Goal: Information Seeking & Learning: Learn about a topic

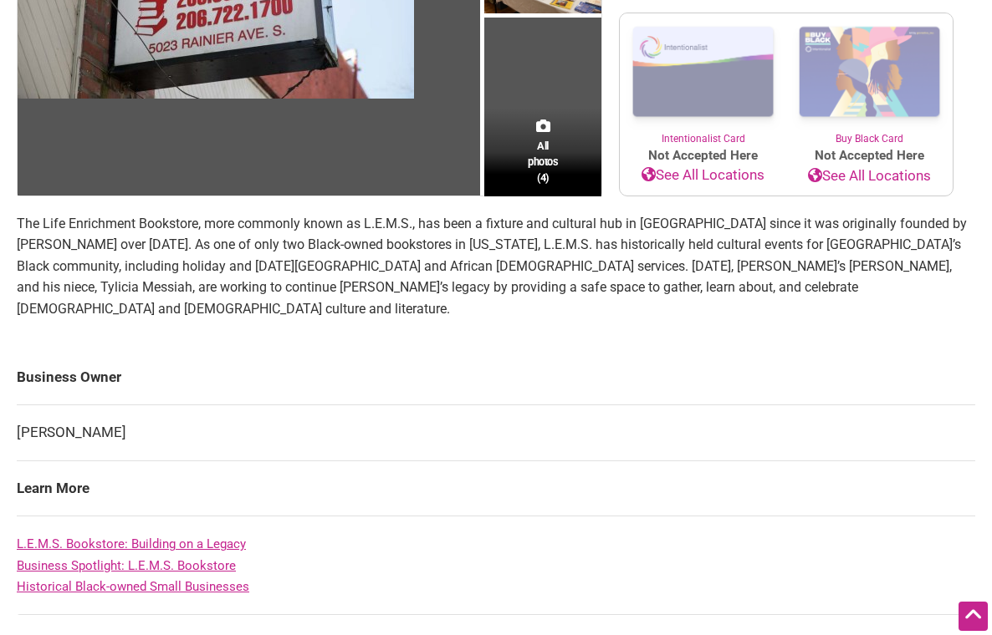
scroll to position [342, 0]
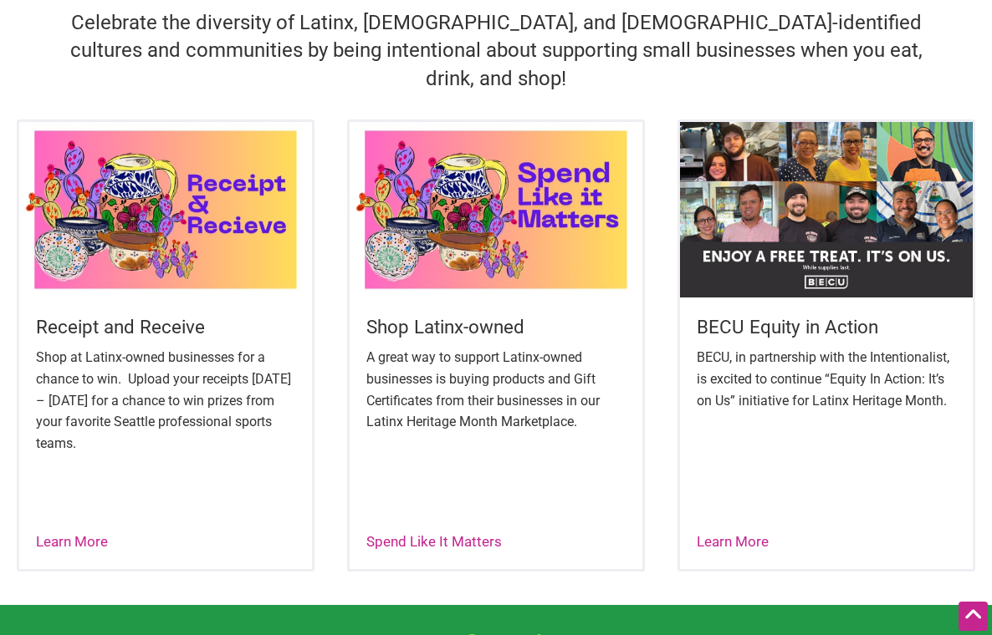
scroll to position [549, 0]
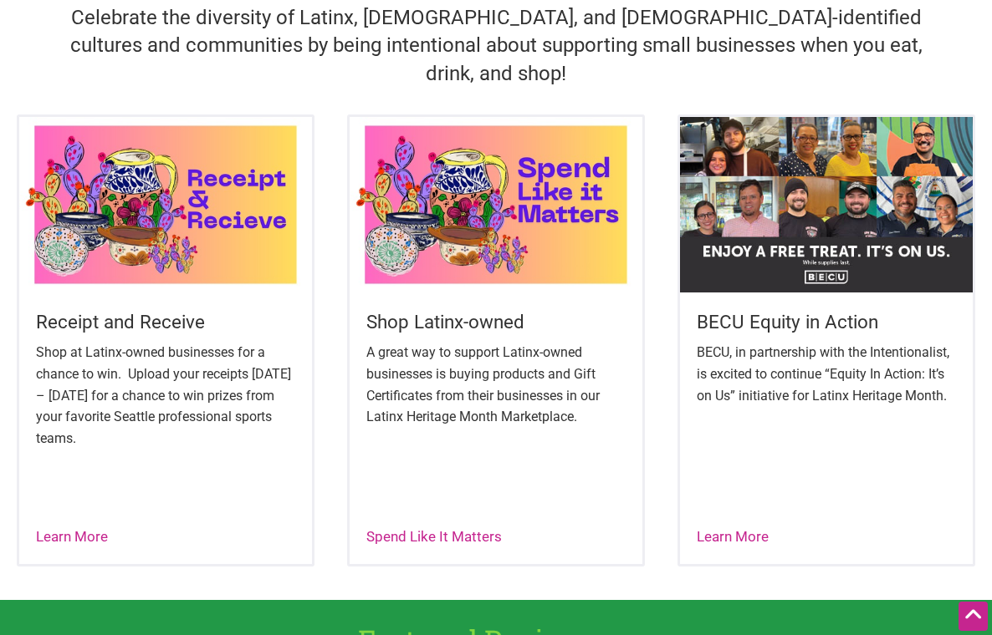
click at [403, 527] on div "Spend Like It Matters" at bounding box center [433, 538] width 135 height 22
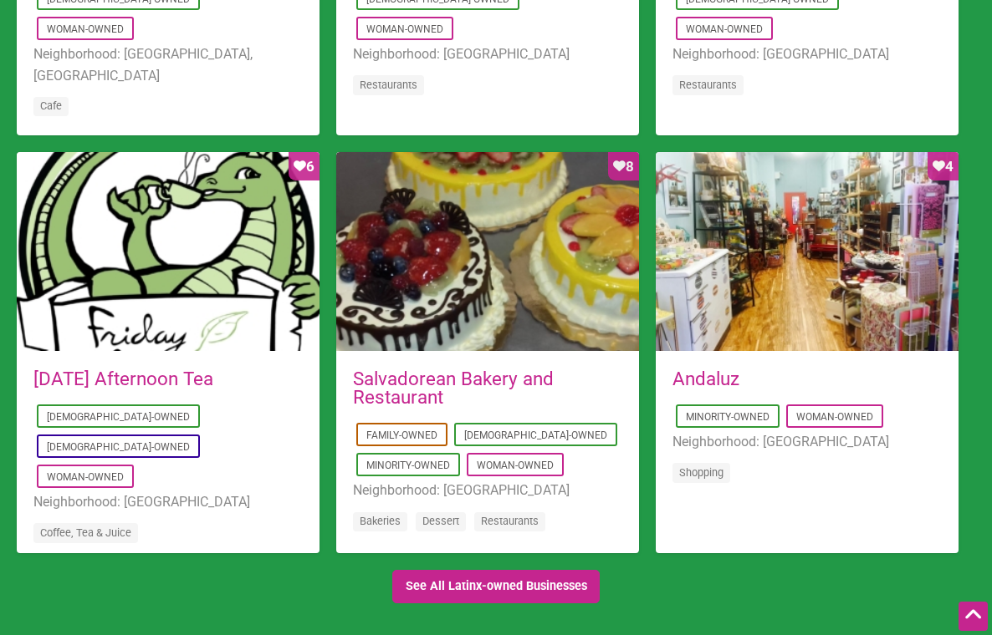
scroll to position [1494, 0]
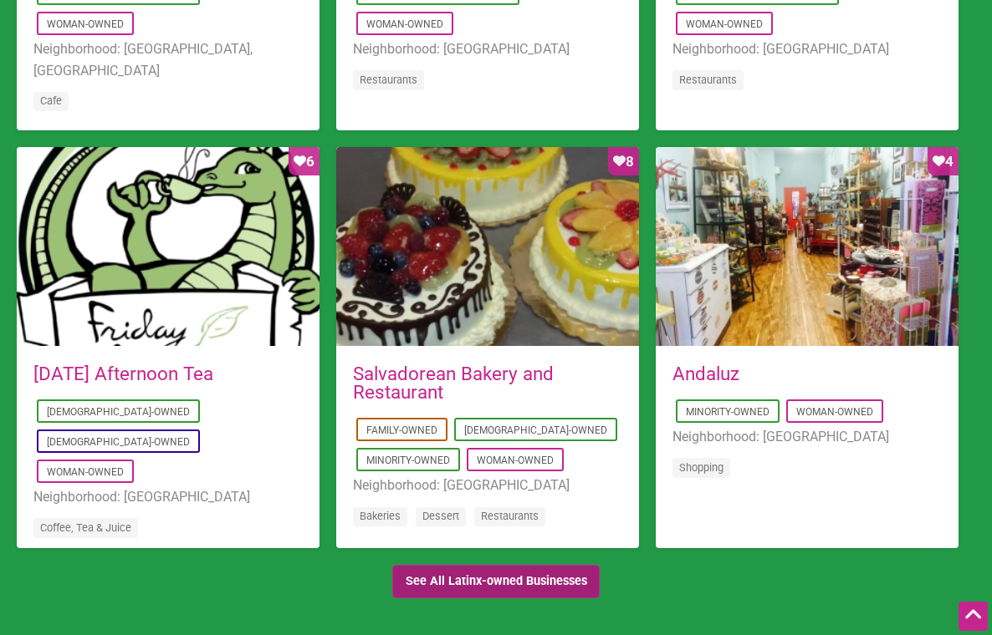
click at [578, 567] on link "See All Latinx-owned Businesses" at bounding box center [495, 582] width 207 height 34
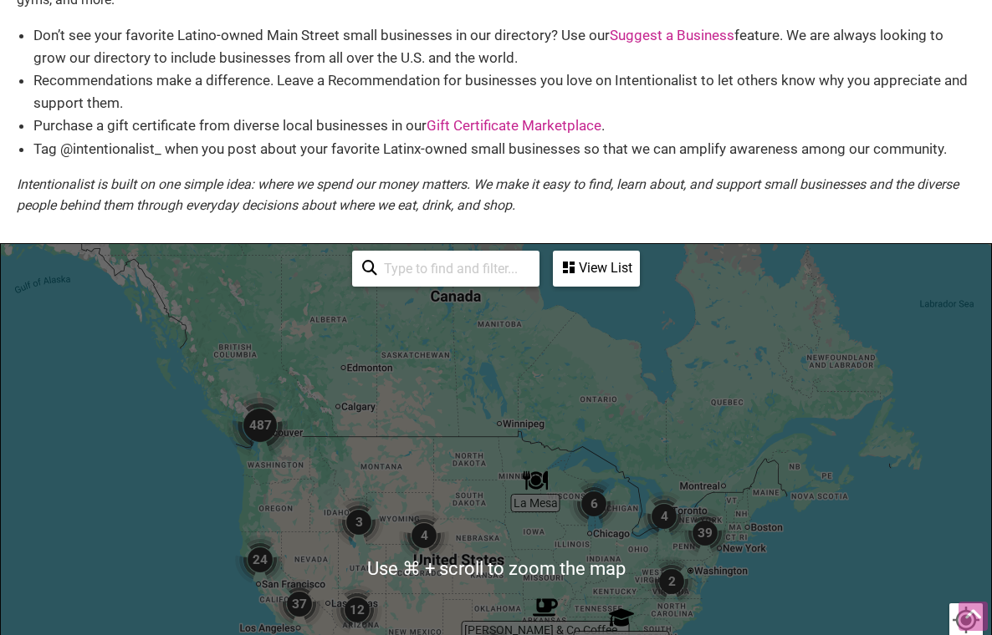
scroll to position [152, 0]
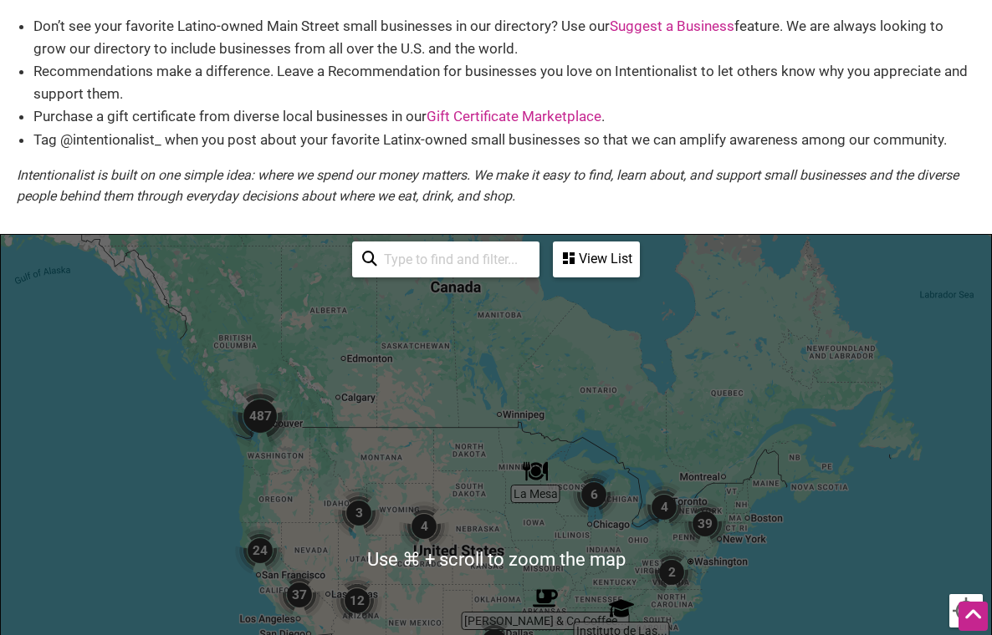
click at [255, 408] on img "487" at bounding box center [260, 416] width 67 height 67
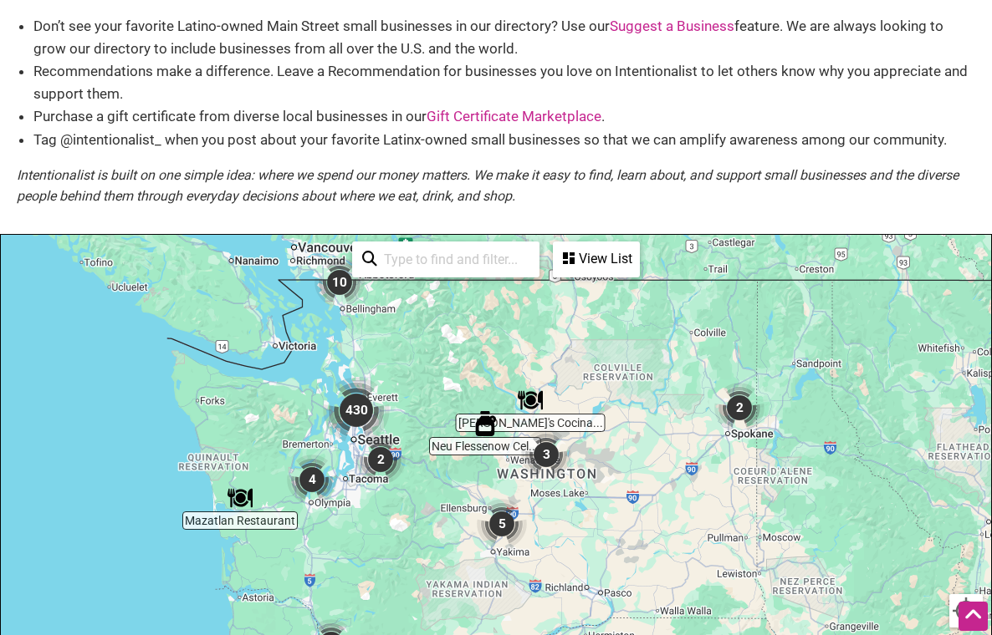
click at [359, 416] on img "430" at bounding box center [356, 410] width 67 height 67
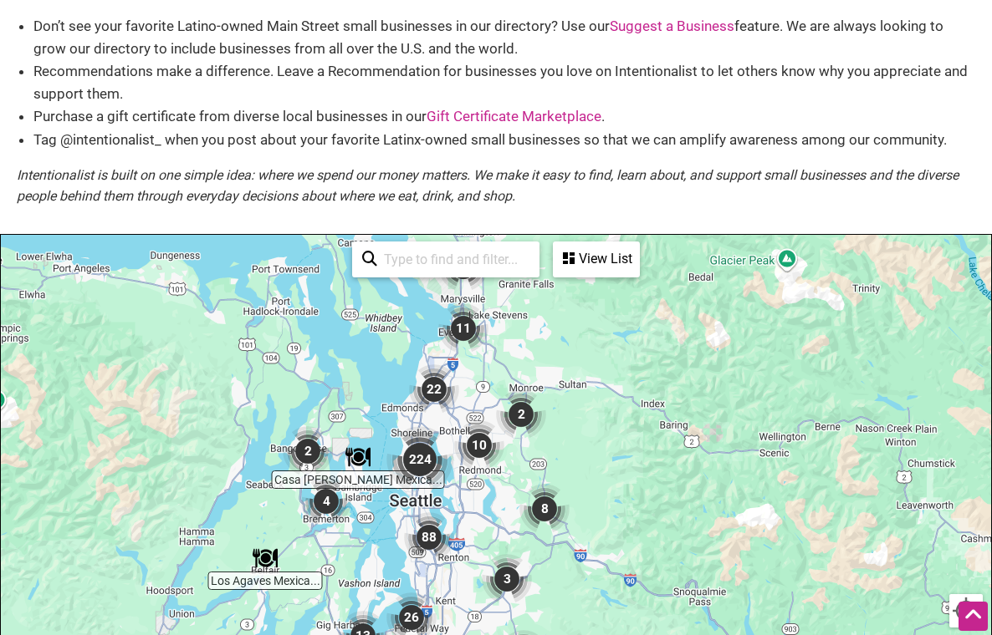
drag, startPoint x: 584, startPoint y: 520, endPoint x: 510, endPoint y: 454, distance: 98.9
click at [508, 454] on div "To navigate, press the arrow keys." at bounding box center [496, 560] width 990 height 650
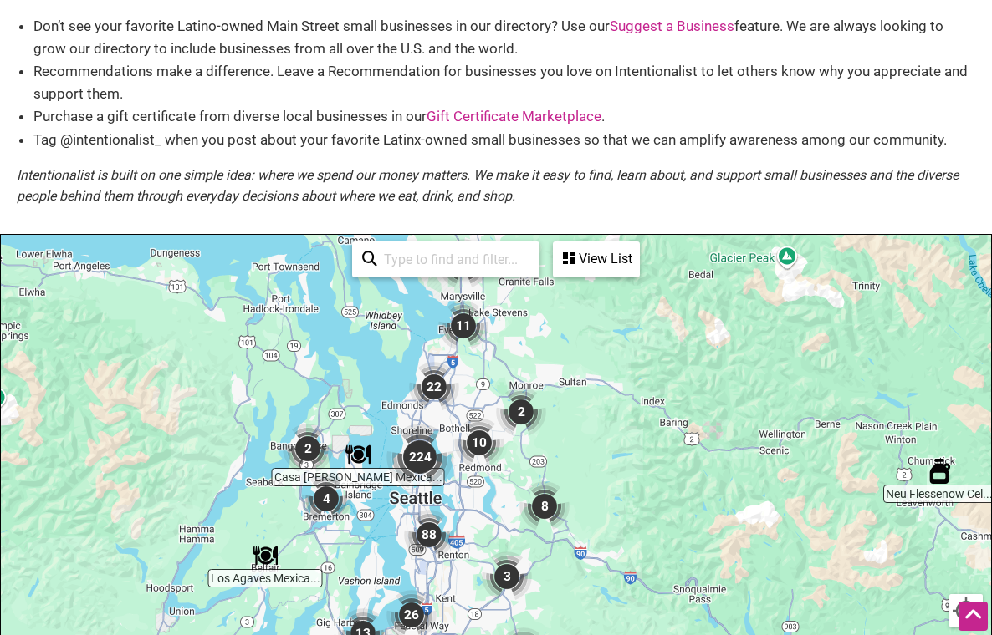
click at [416, 461] on img "224" at bounding box center [419, 457] width 67 height 67
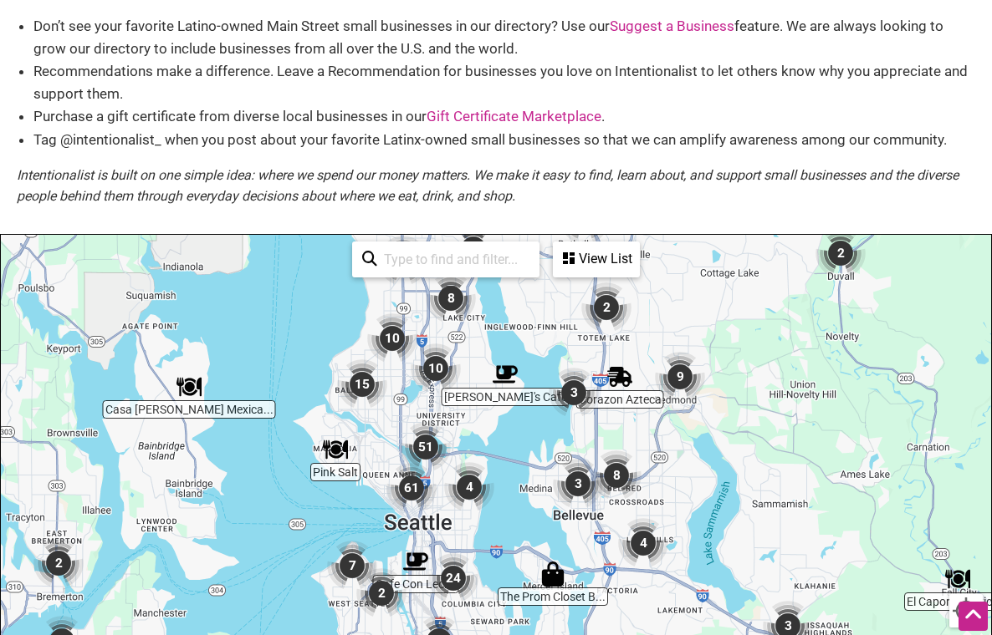
drag, startPoint x: 491, startPoint y: 528, endPoint x: 491, endPoint y: 446, distance: 82.8
click at [497, 446] on div "To navigate, press the arrow keys." at bounding box center [496, 560] width 990 height 650
click at [414, 486] on img "61" at bounding box center [411, 488] width 50 height 50
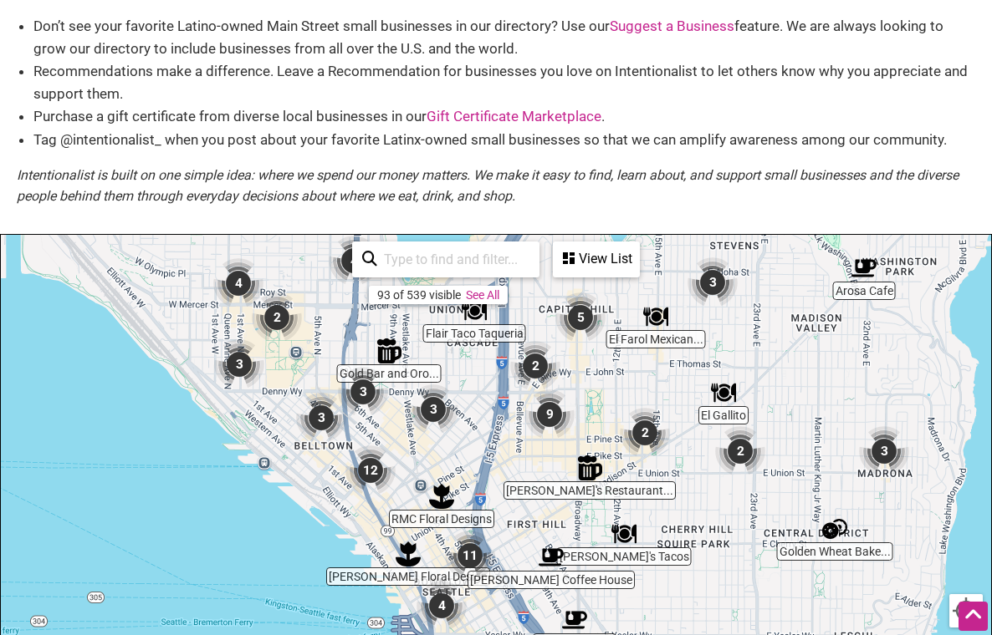
click at [438, 502] on img "RMC Floral Designs" at bounding box center [441, 496] width 25 height 25
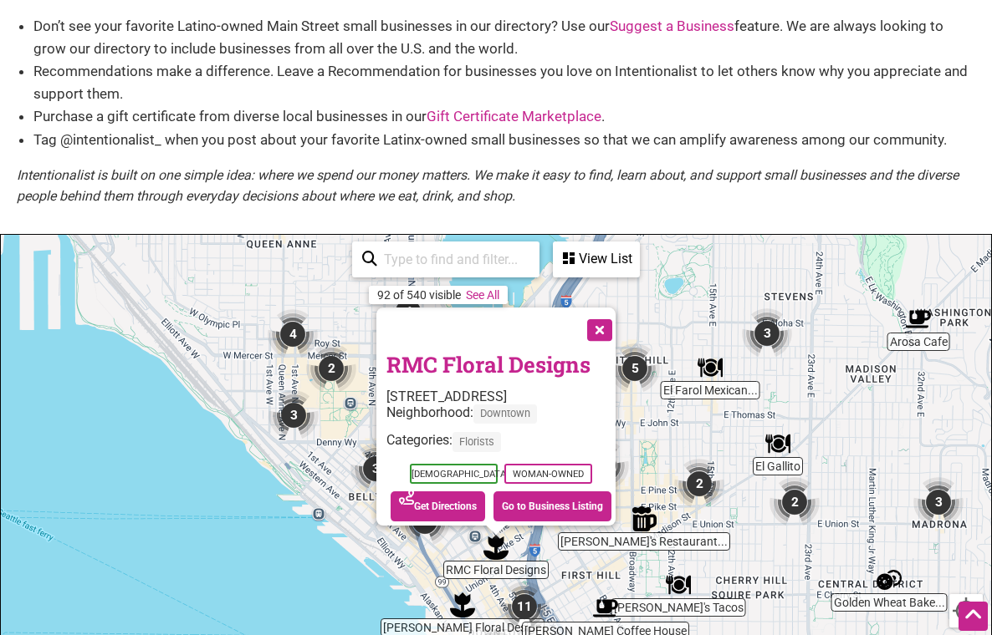
click at [473, 354] on link "RMC Floral Designs" at bounding box center [488, 364] width 204 height 28
click at [285, 518] on div "To navigate, press the arrow keys. RMC Floral Designs 1420 5th Ave 102 a, Seatt…" at bounding box center [496, 560] width 990 height 650
click at [609, 314] on button "Close" at bounding box center [598, 329] width 42 height 42
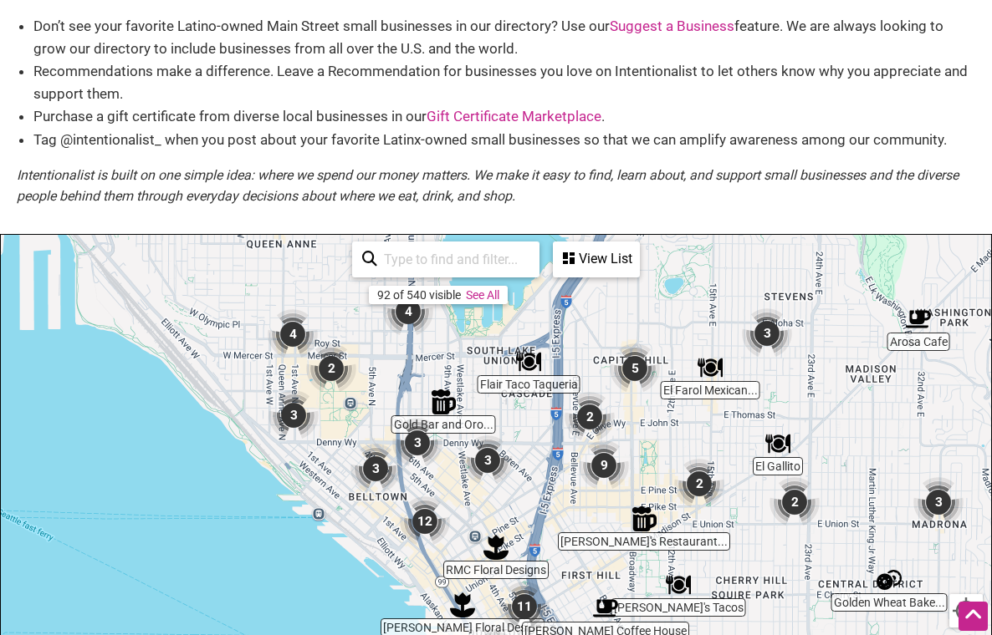
click at [464, 609] on img "Sal Floral Design" at bounding box center [462, 605] width 25 height 25
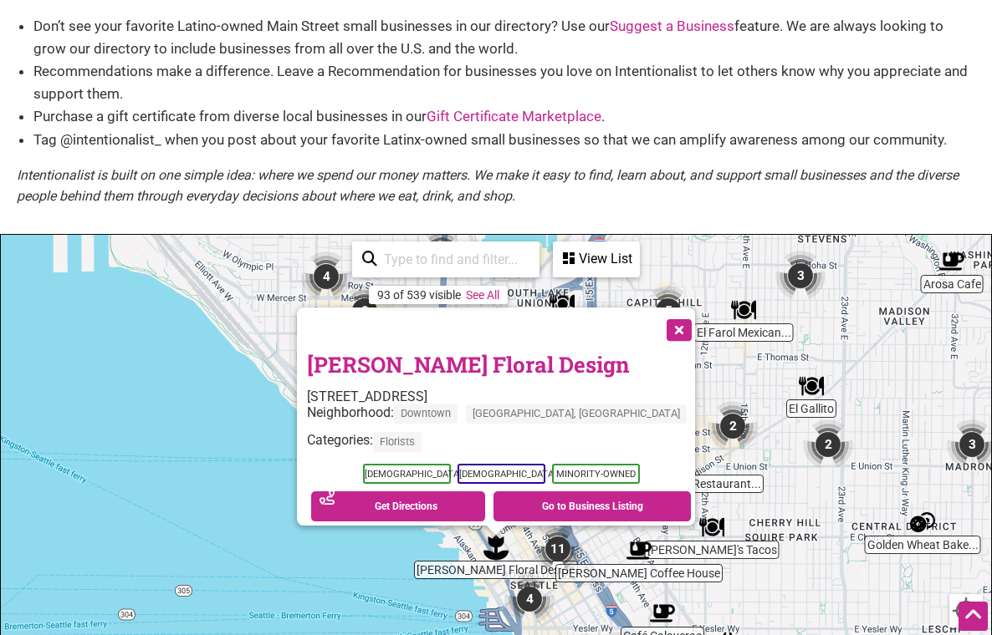
click at [477, 352] on link "Sal Floral Design" at bounding box center [468, 364] width 323 height 28
click at [656, 317] on button "Close" at bounding box center [677, 329] width 42 height 42
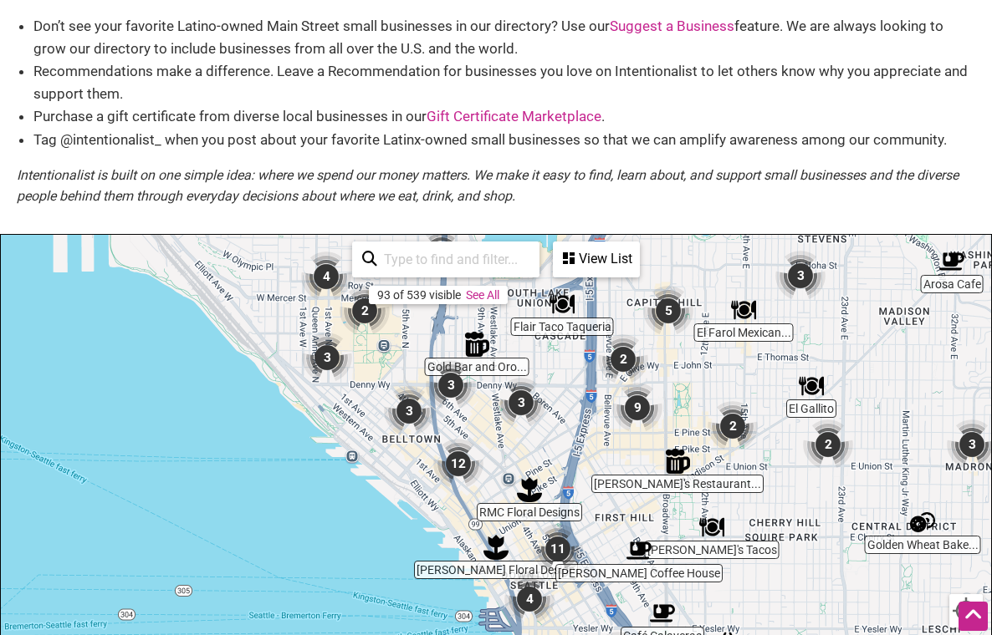
click at [449, 472] on img "12" at bounding box center [458, 464] width 50 height 50
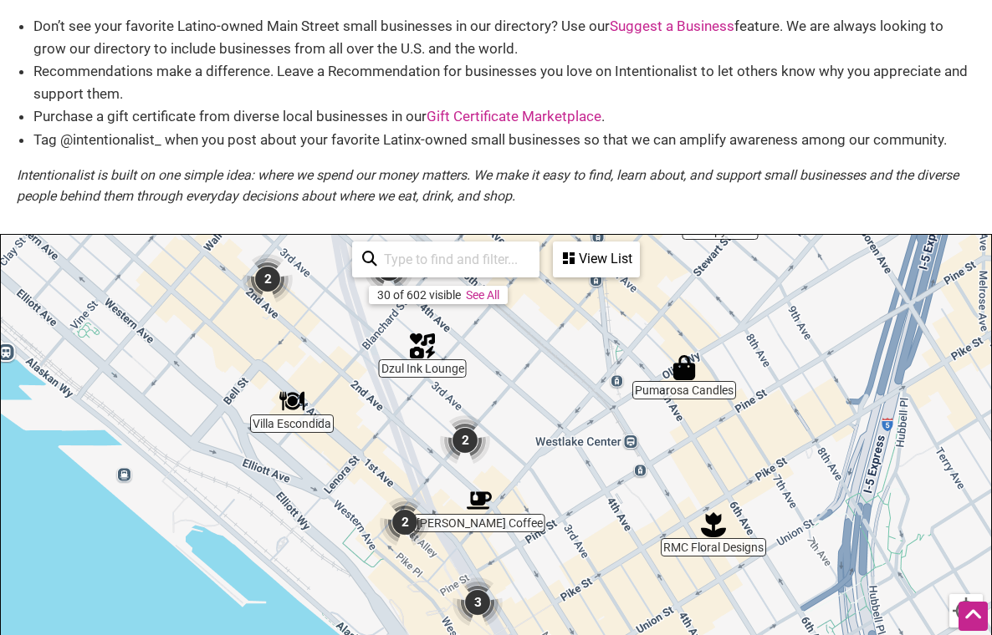
drag, startPoint x: 617, startPoint y: 455, endPoint x: 497, endPoint y: 348, distance: 161.1
click at [497, 348] on div "To navigate, press the arrow keys." at bounding box center [496, 560] width 990 height 650
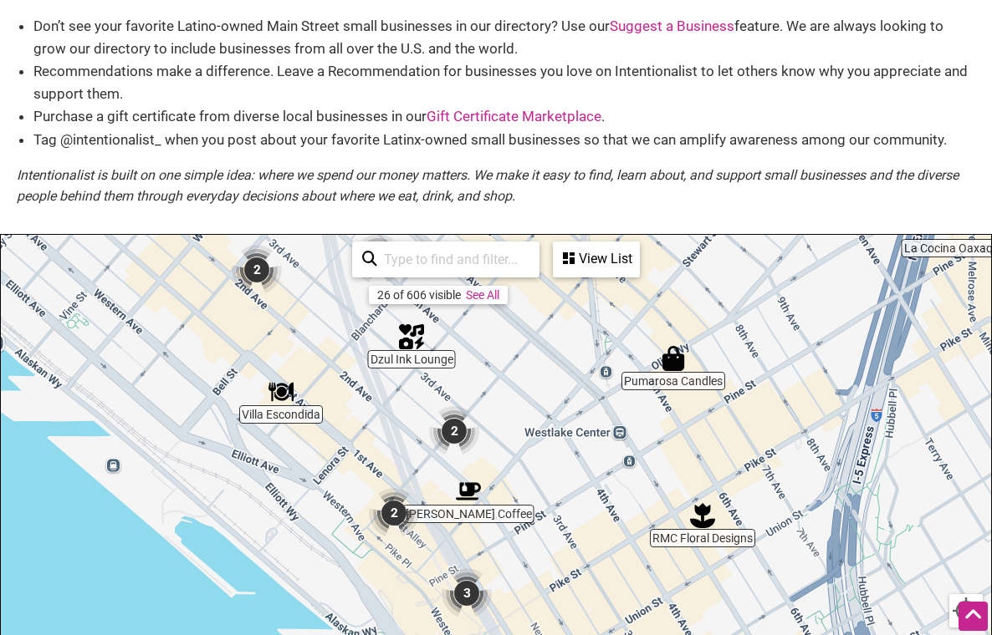
click at [677, 369] on img "Pumarosa Candles" at bounding box center [672, 358] width 25 height 25
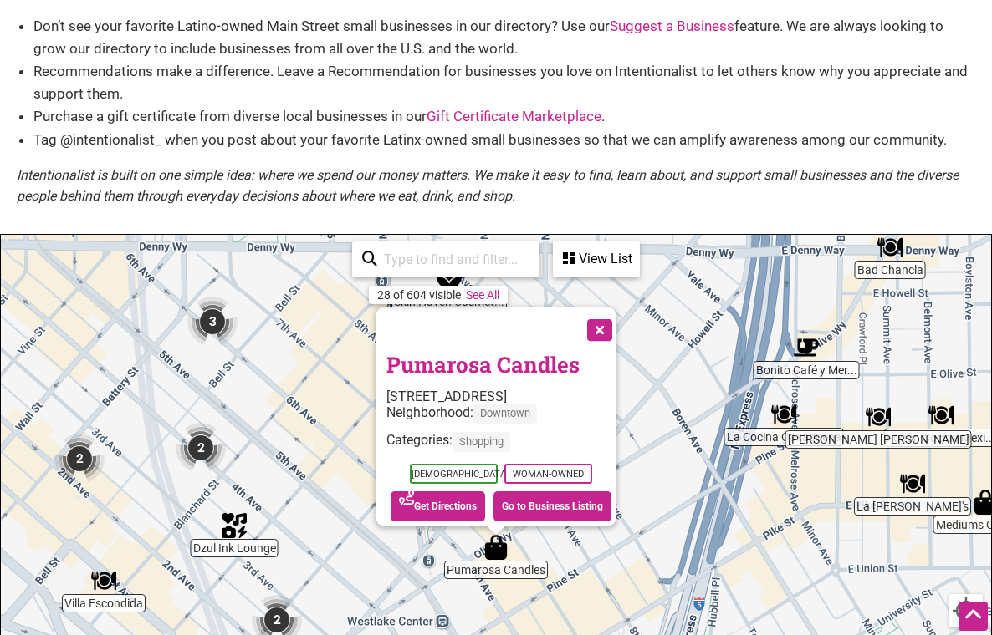
click at [461, 350] on link "Pumarosa Candles" at bounding box center [482, 364] width 193 height 28
click at [592, 322] on button "Close" at bounding box center [598, 329] width 42 height 42
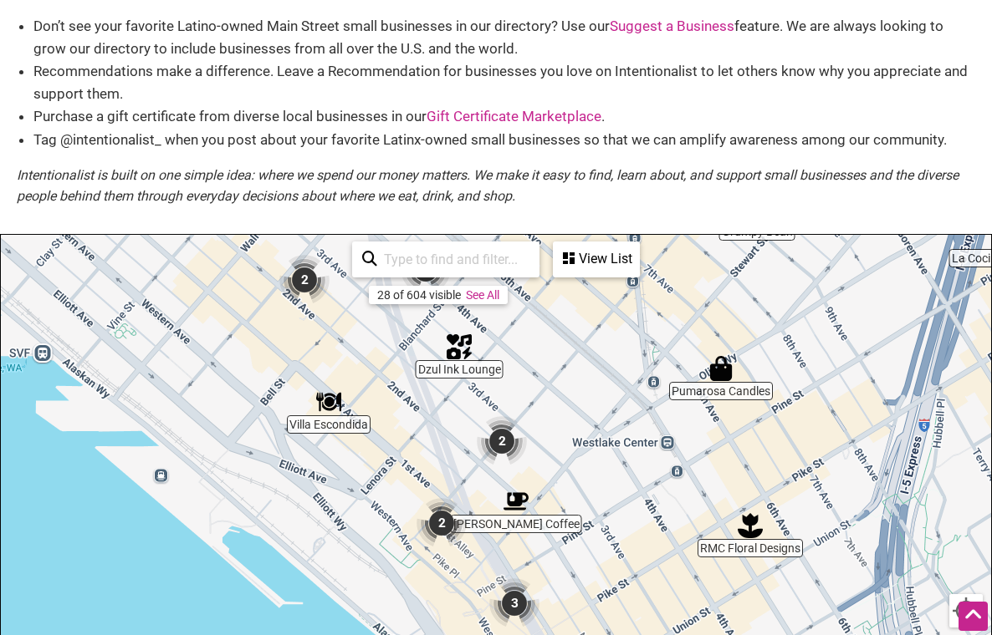
drag, startPoint x: 374, startPoint y: 456, endPoint x: 600, endPoint y: 276, distance: 289.7
click at [600, 276] on div "Fogón Cocina Mexi... La Cocina Oaxaquena Villa Escondida La Josie's Dzul Ink Lo…" at bounding box center [496, 560] width 990 height 650
click at [506, 454] on img "2" at bounding box center [502, 441] width 50 height 50
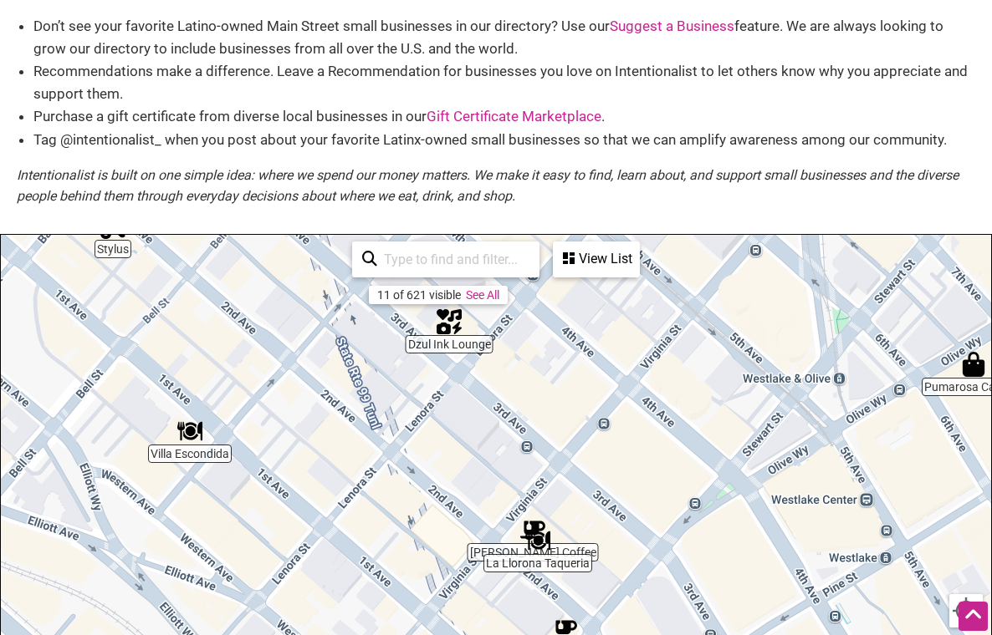
click at [488, 286] on div "11 of 621 visible See All" at bounding box center [438, 295] width 139 height 18
click at [487, 293] on link "See All" at bounding box center [482, 294] width 33 height 13
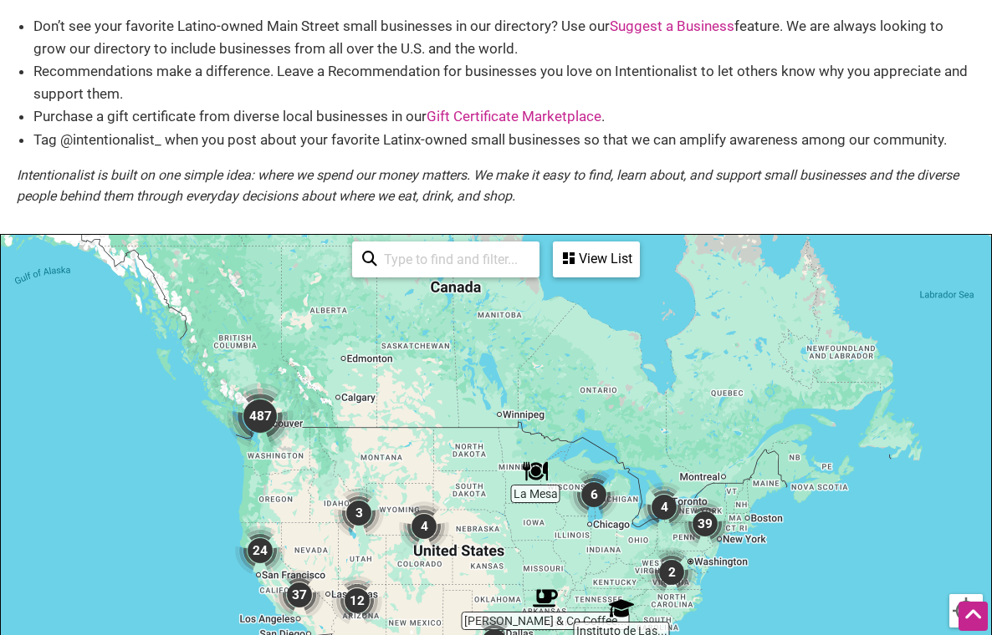
click at [254, 413] on img "487" at bounding box center [260, 416] width 67 height 67
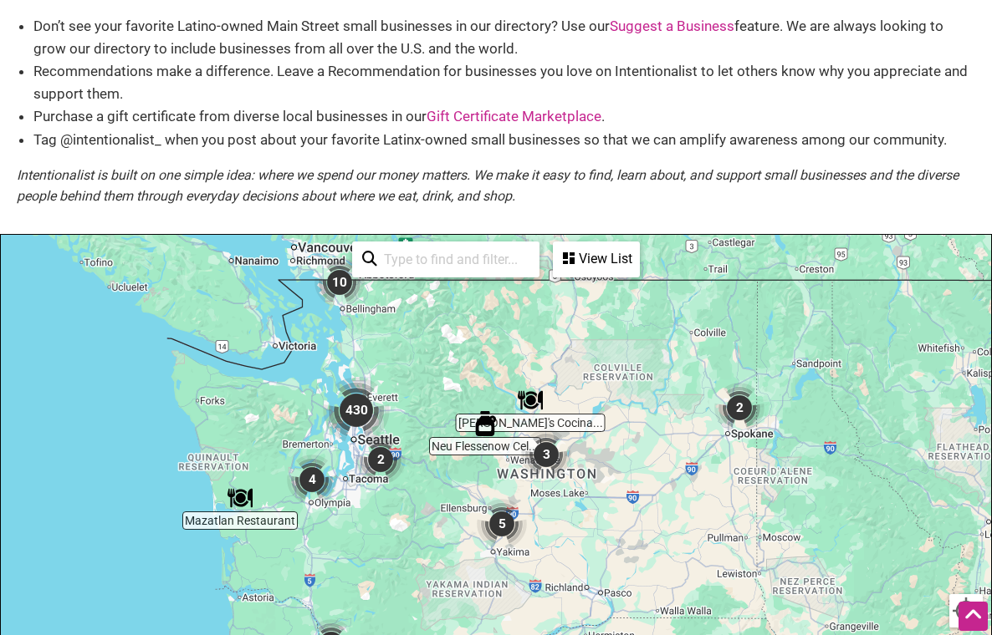
click at [357, 420] on img "430" at bounding box center [356, 410] width 67 height 67
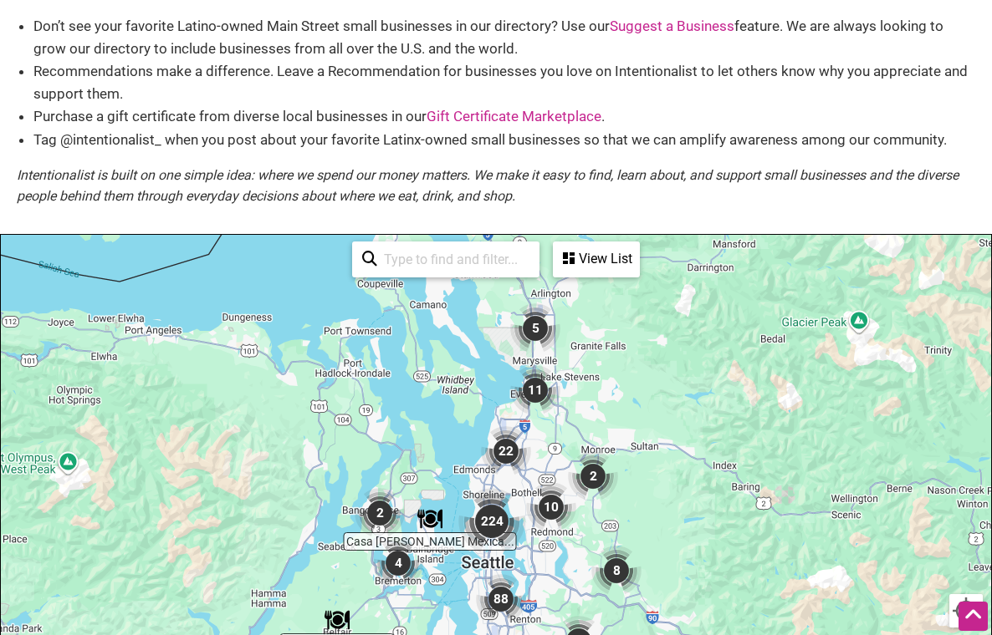
click at [445, 270] on input "search" at bounding box center [453, 259] width 152 height 33
click at [497, 518] on img "224" at bounding box center [491, 521] width 67 height 67
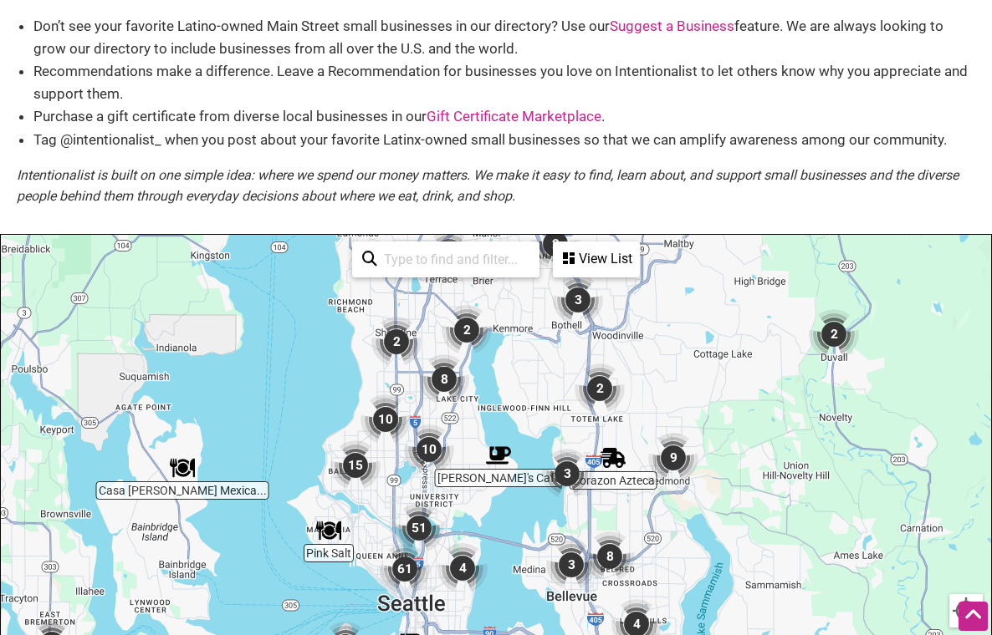
click at [421, 527] on img "51" at bounding box center [419, 528] width 50 height 50
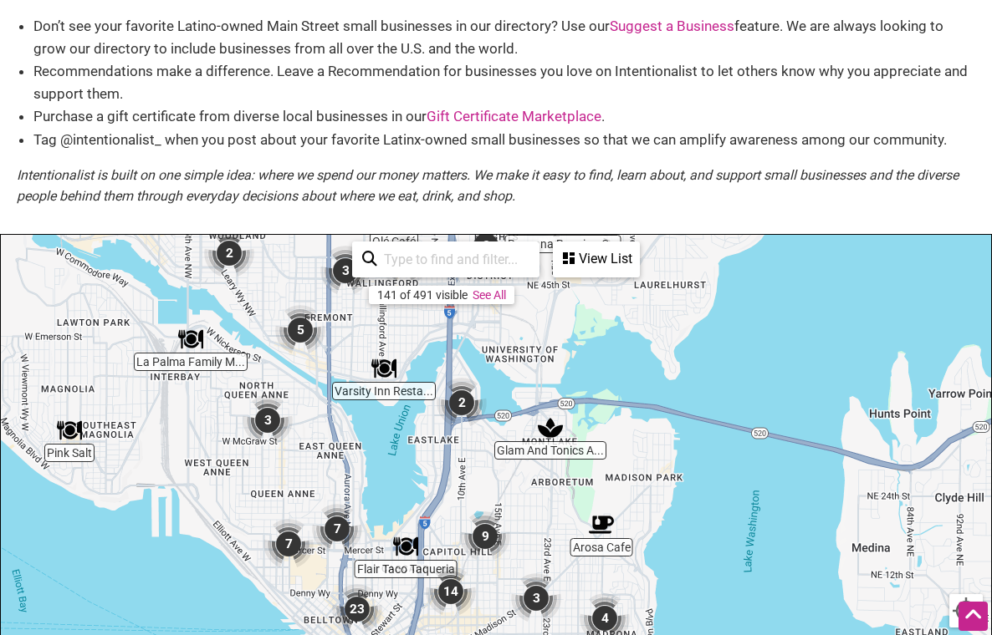
drag, startPoint x: 530, startPoint y: 564, endPoint x: 470, endPoint y: 431, distance: 145.9
click at [470, 431] on div "To navigate, press the arrow keys." at bounding box center [496, 560] width 990 height 650
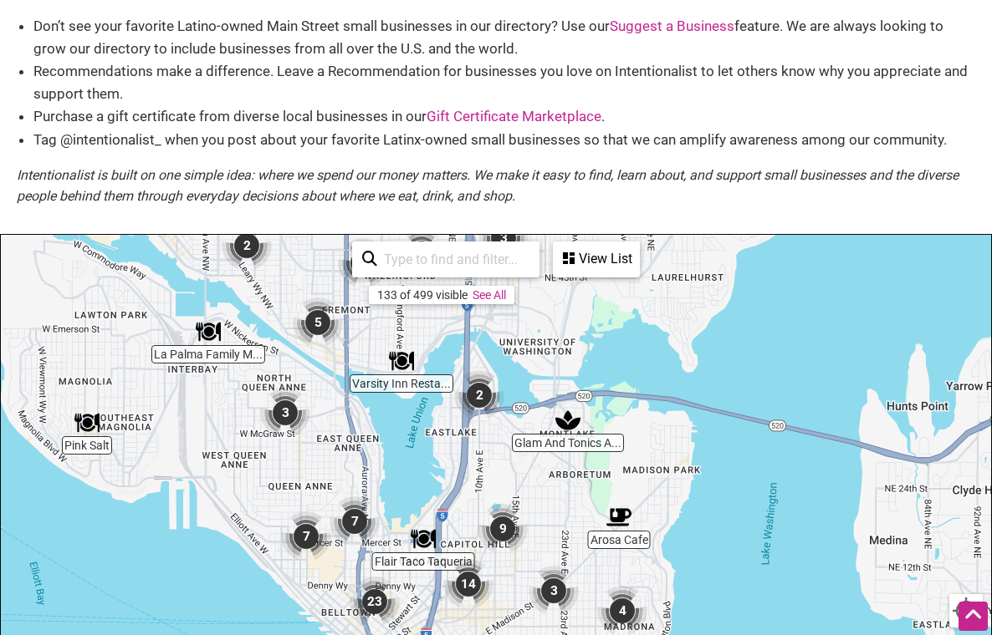
click at [485, 394] on img "2" at bounding box center [479, 395] width 50 height 50
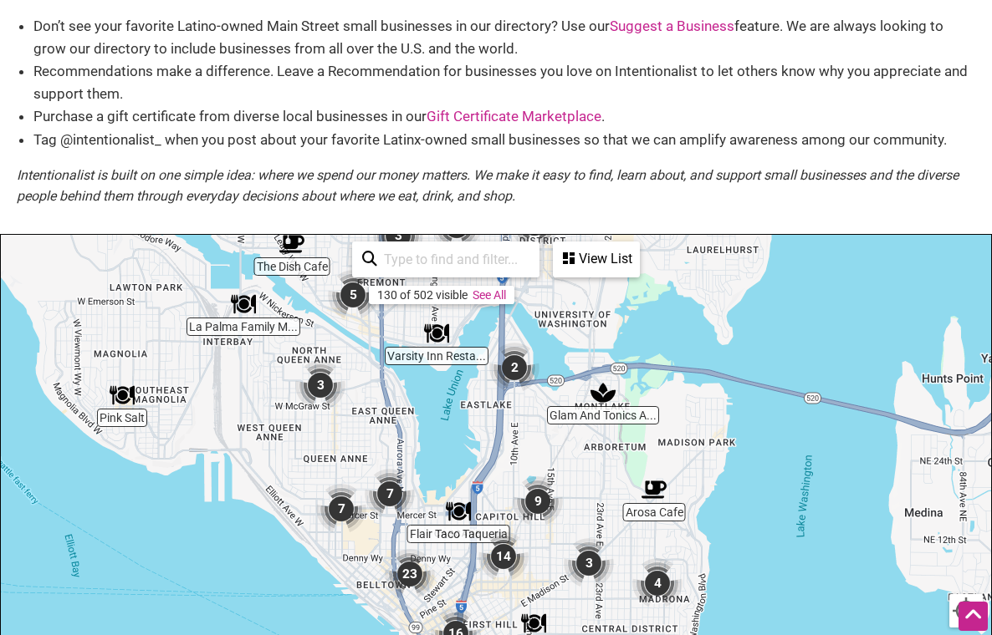
click at [544, 507] on img "9" at bounding box center [537, 502] width 50 height 50
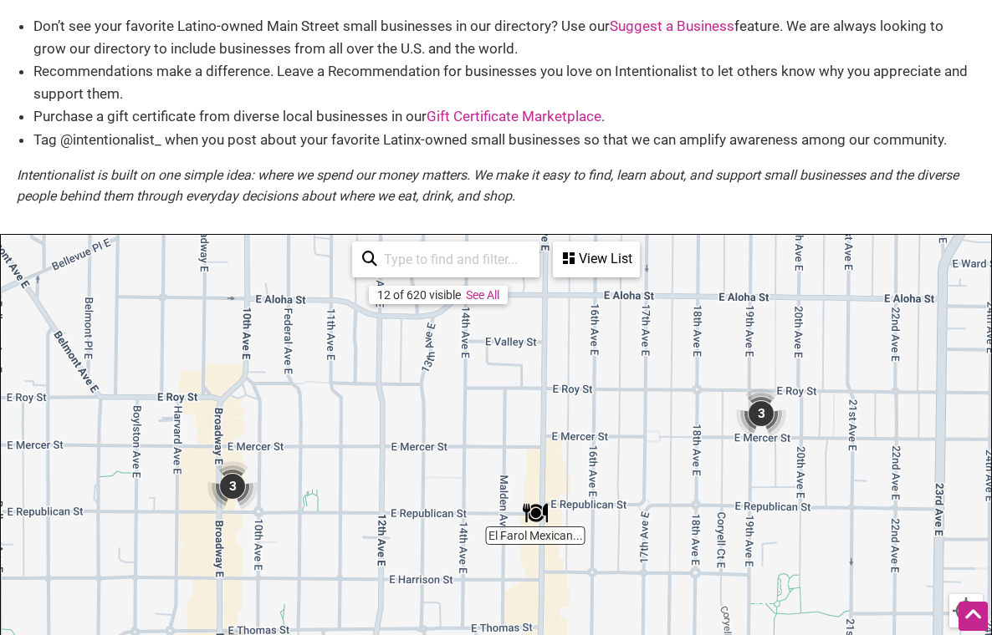
click at [232, 489] on img "3" at bounding box center [232, 486] width 50 height 50
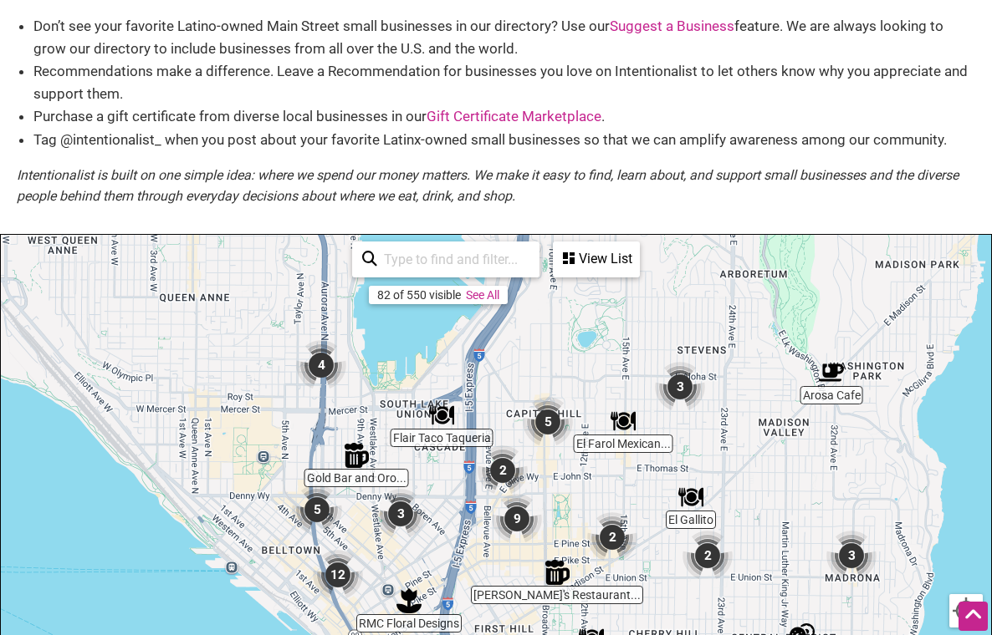
drag, startPoint x: 184, startPoint y: 465, endPoint x: 512, endPoint y: 427, distance: 329.9
click at [513, 428] on div "To navigate, press the arrow keys." at bounding box center [496, 560] width 990 height 650
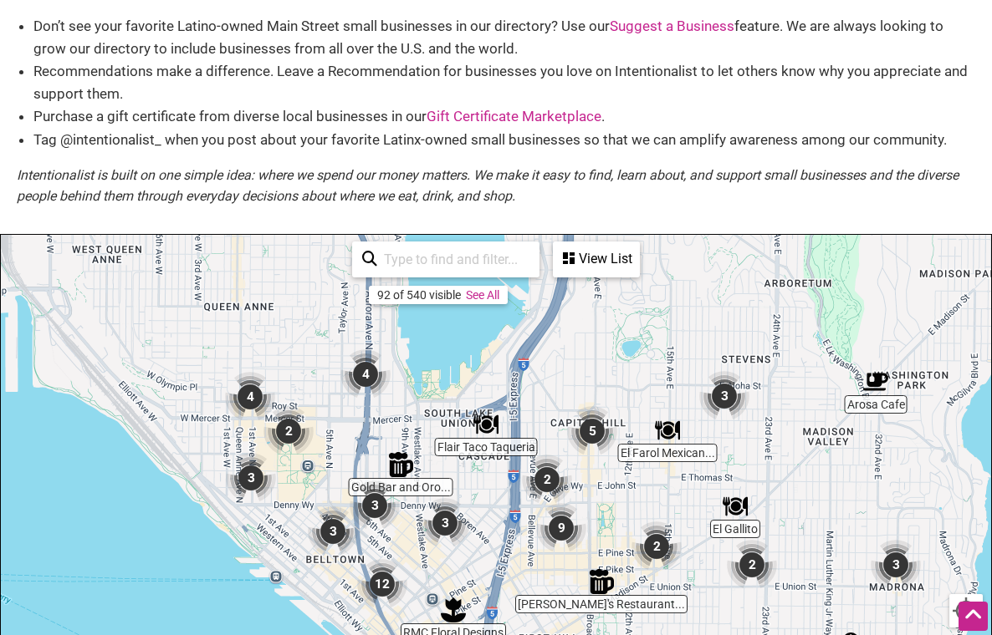
click at [252, 475] on img "3" at bounding box center [251, 478] width 50 height 50
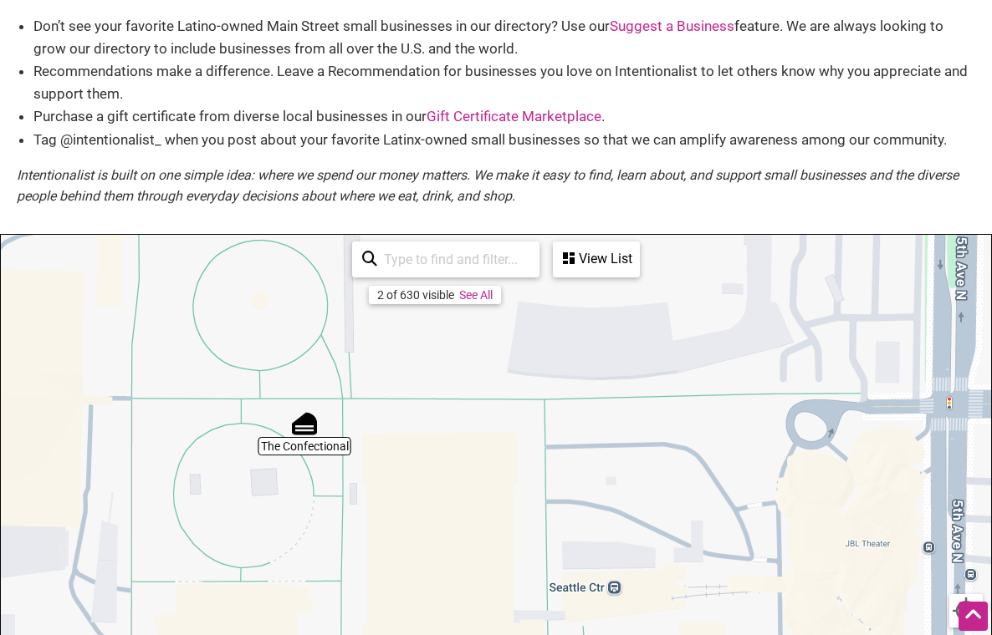
click at [304, 422] on img "The Confectional" at bounding box center [304, 423] width 25 height 25
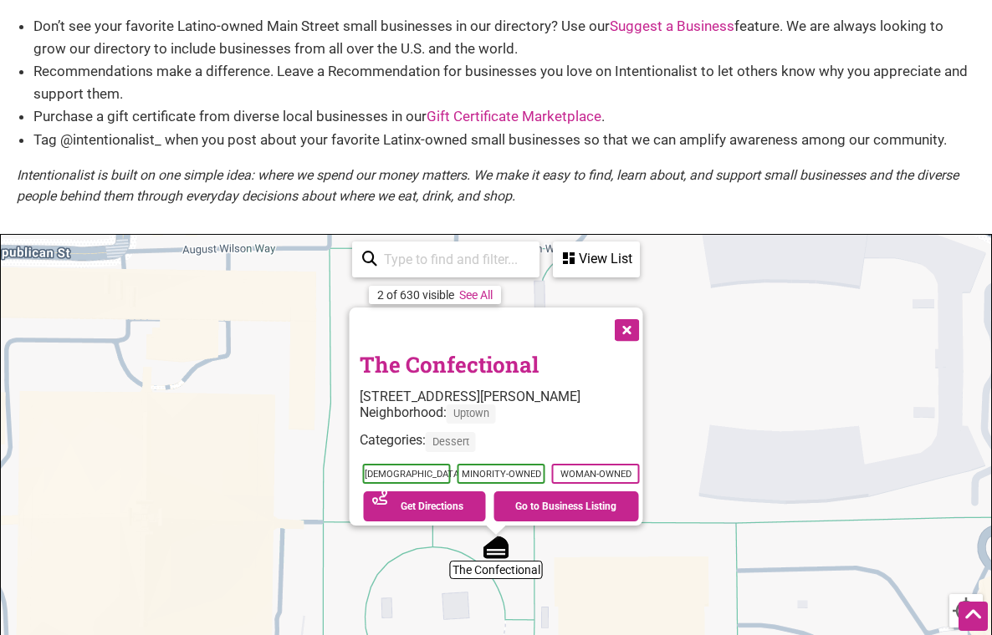
click at [441, 357] on link "The Confectional" at bounding box center [448, 364] width 179 height 28
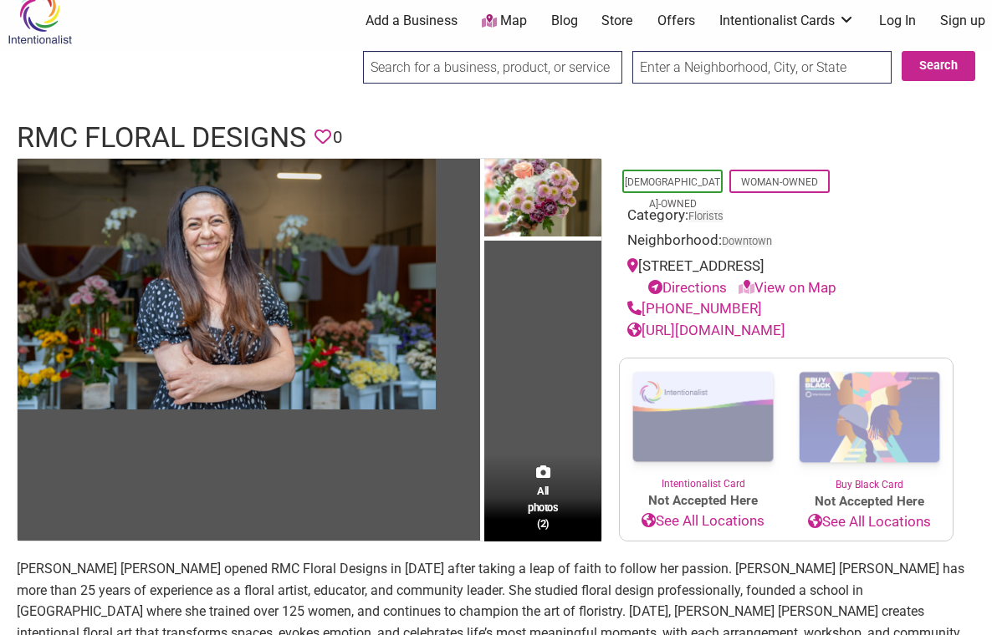
scroll to position [23, 0]
